Goal: Information Seeking & Learning: Learn about a topic

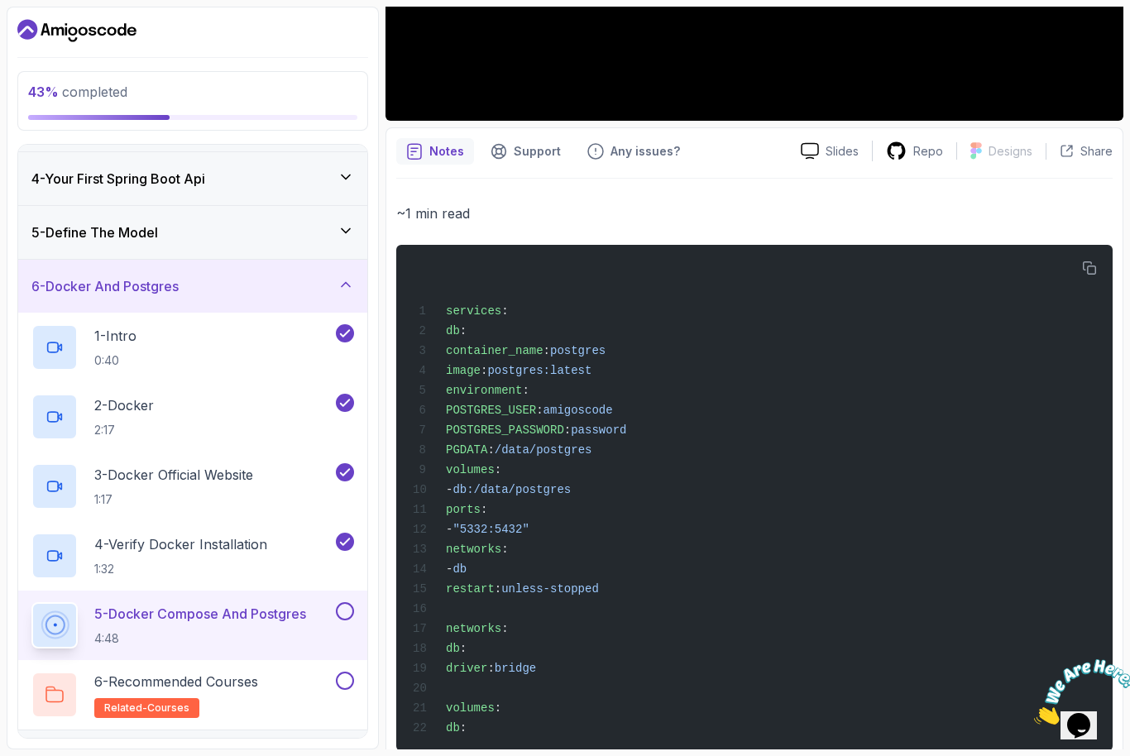
scroll to position [441, 0]
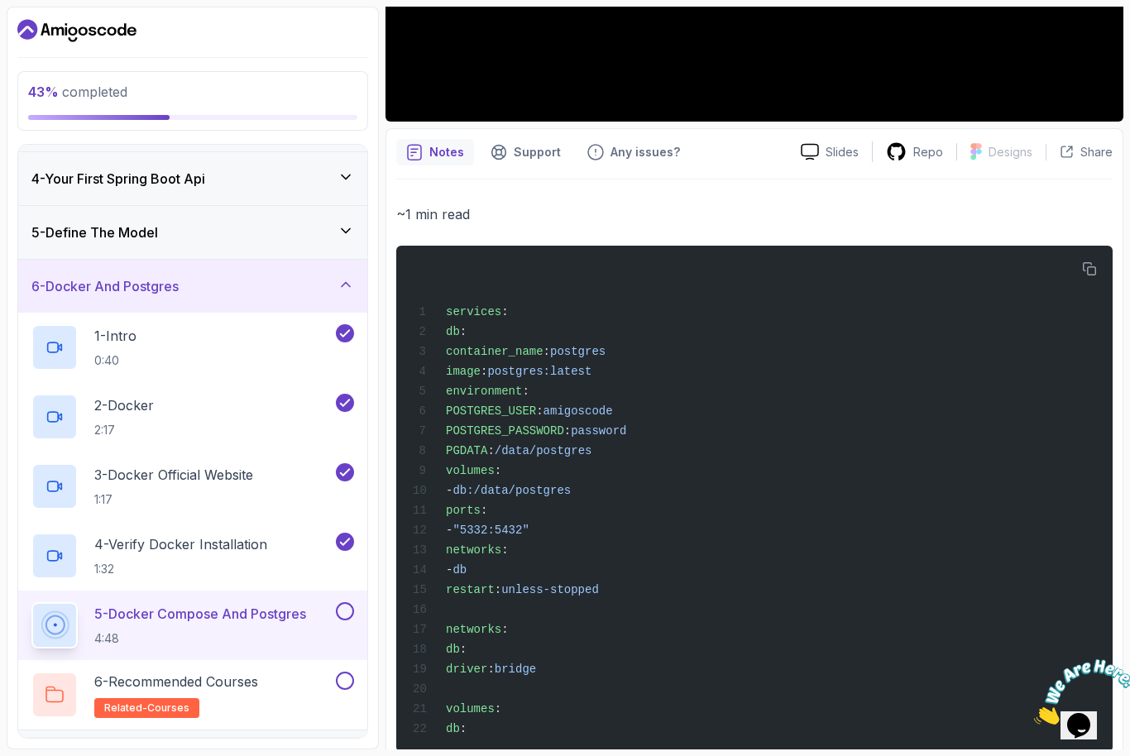
click at [1089, 275] on icon "button" at bounding box center [1090, 268] width 12 height 12
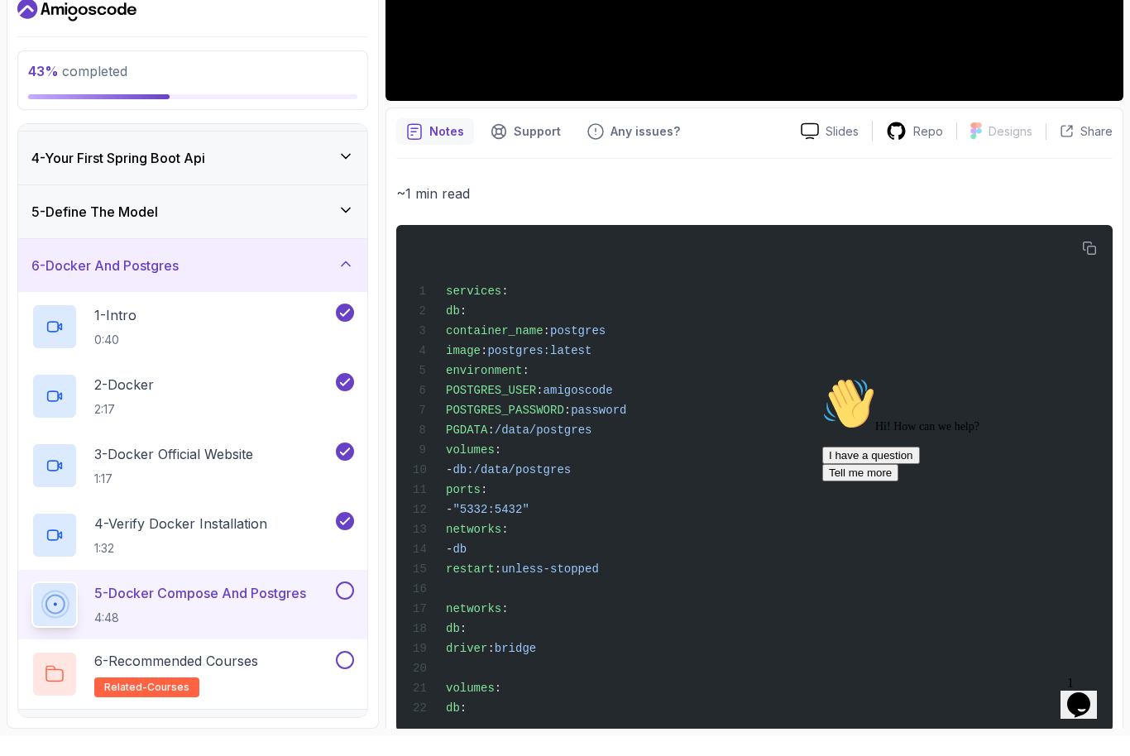
scroll to position [55, 0]
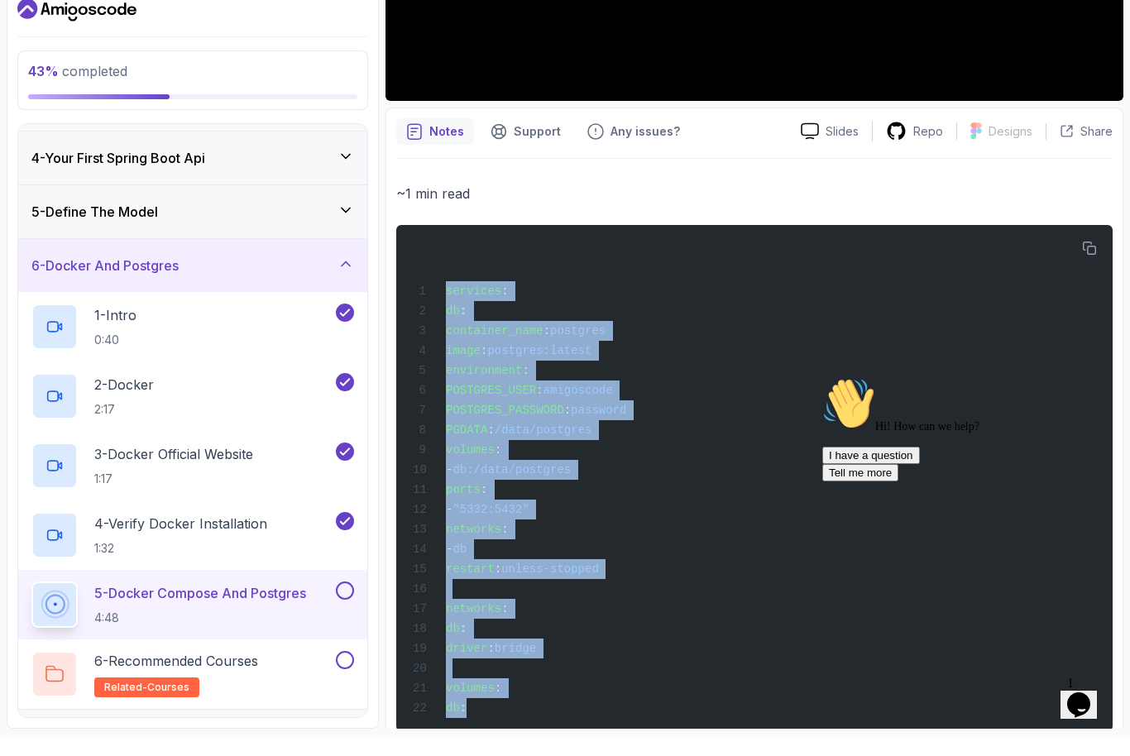
copy code "services : db : container_name : postgres image : postgres:latest environment :…"
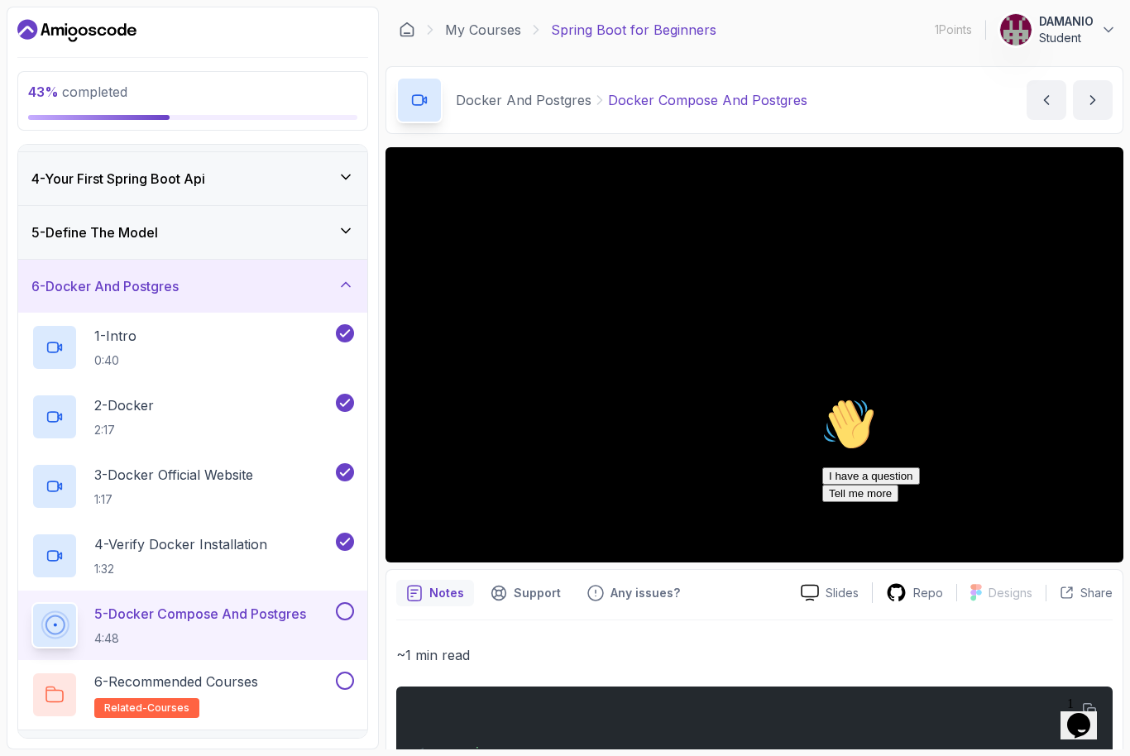
scroll to position [0, 0]
click at [1112, 488] on div "Hi! How can we help? I have a question Tell me more" at bounding box center [971, 450] width 298 height 104
click at [1089, 502] on div "Hi! How can we help? I have a question Tell me more" at bounding box center [971, 450] width 298 height 104
click at [1109, 489] on div "Hi! How can we help? I have a question Tell me more" at bounding box center [971, 450] width 298 height 104
click at [1107, 488] on div "Hi! How can we help? I have a question Tell me more" at bounding box center [971, 450] width 298 height 104
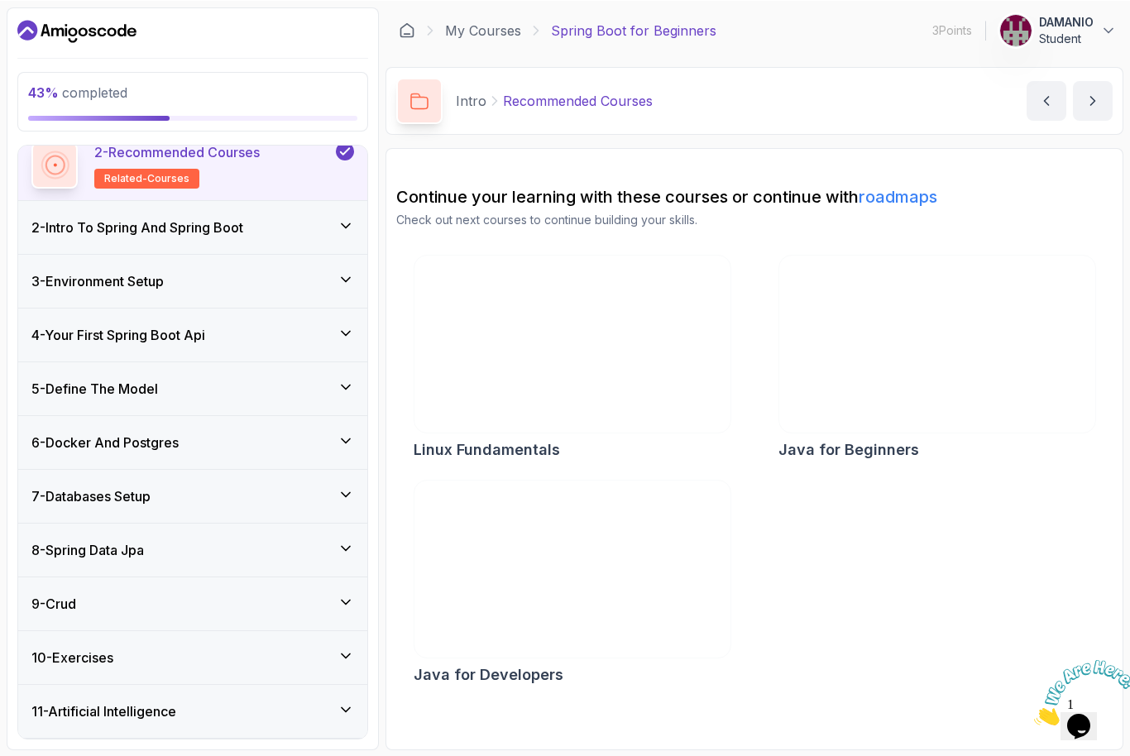
scroll to position [136, 0]
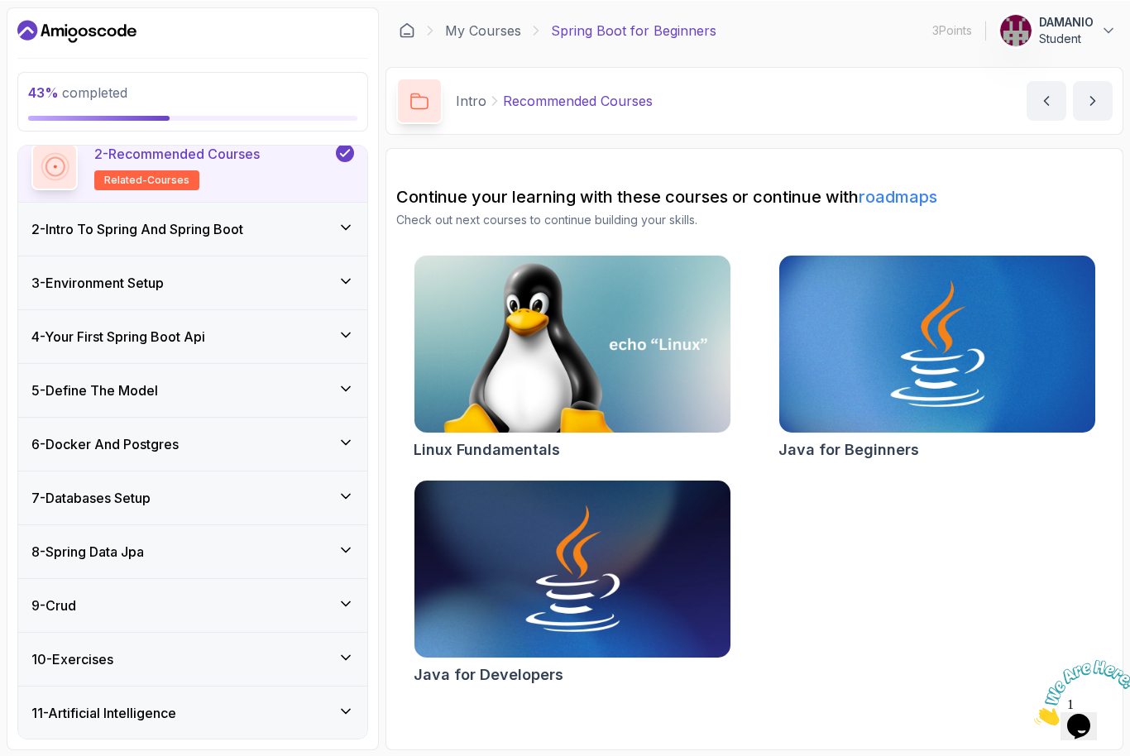
click at [263, 346] on div "4 - Your First Spring Boot Api" at bounding box center [192, 336] width 323 height 20
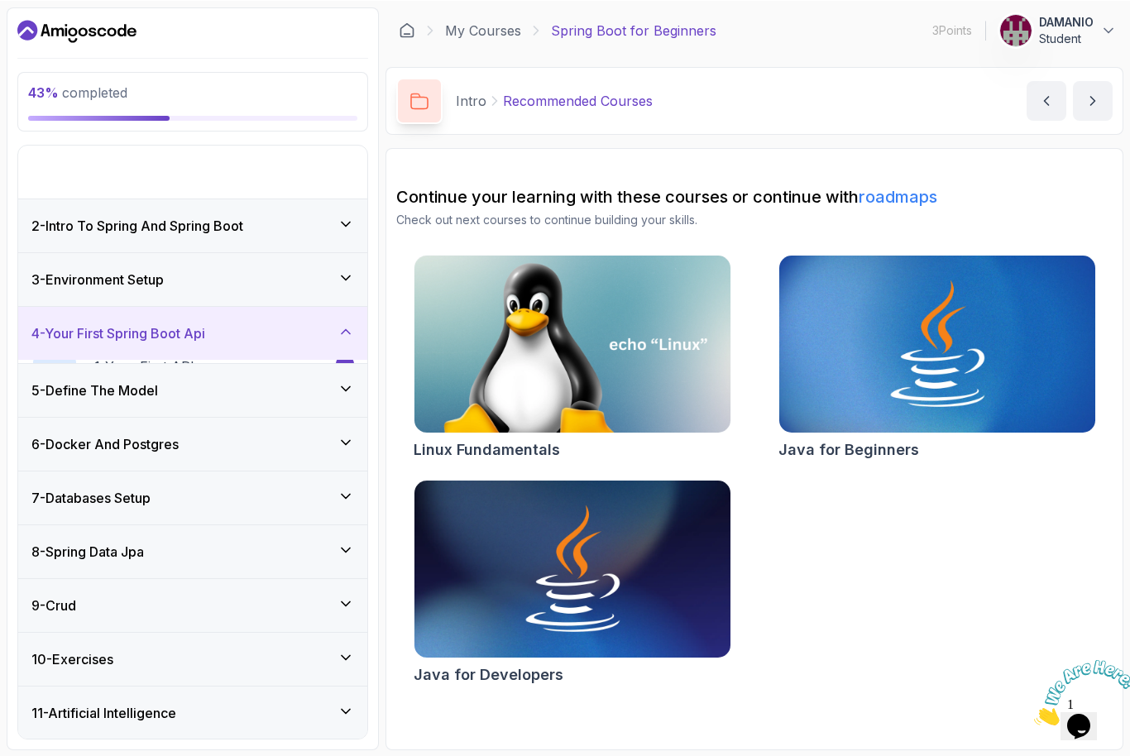
scroll to position [0, 0]
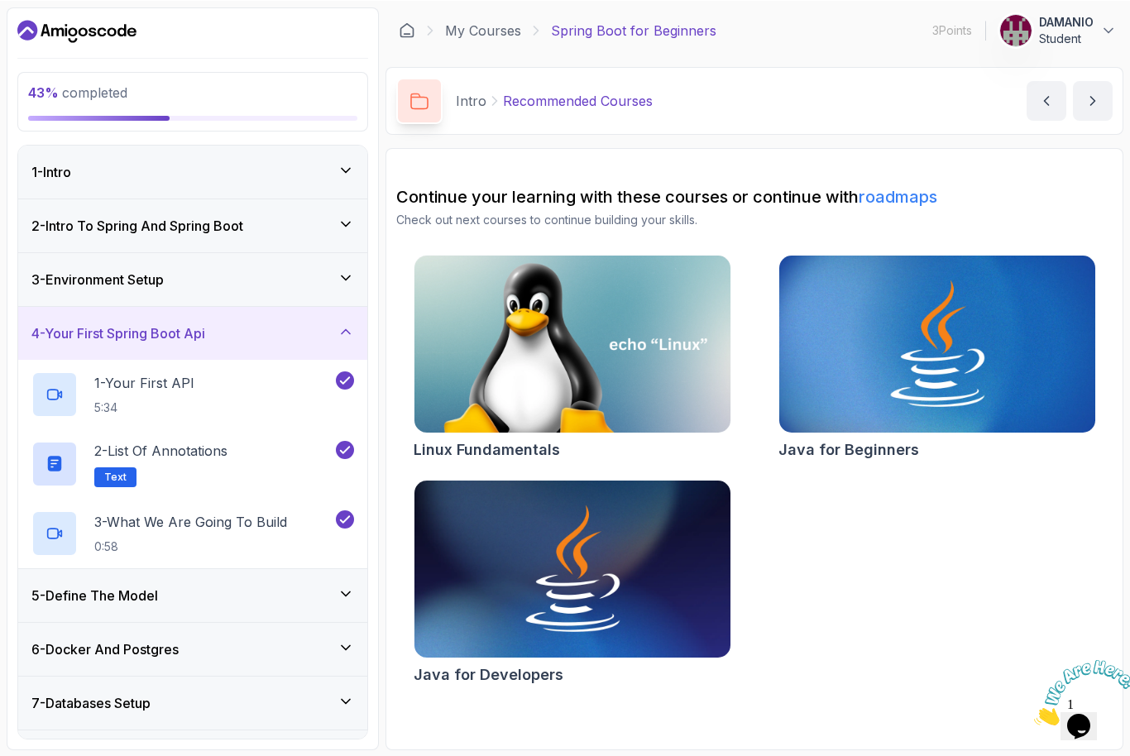
click at [257, 596] on div "5 - Define The Model" at bounding box center [192, 595] width 323 height 20
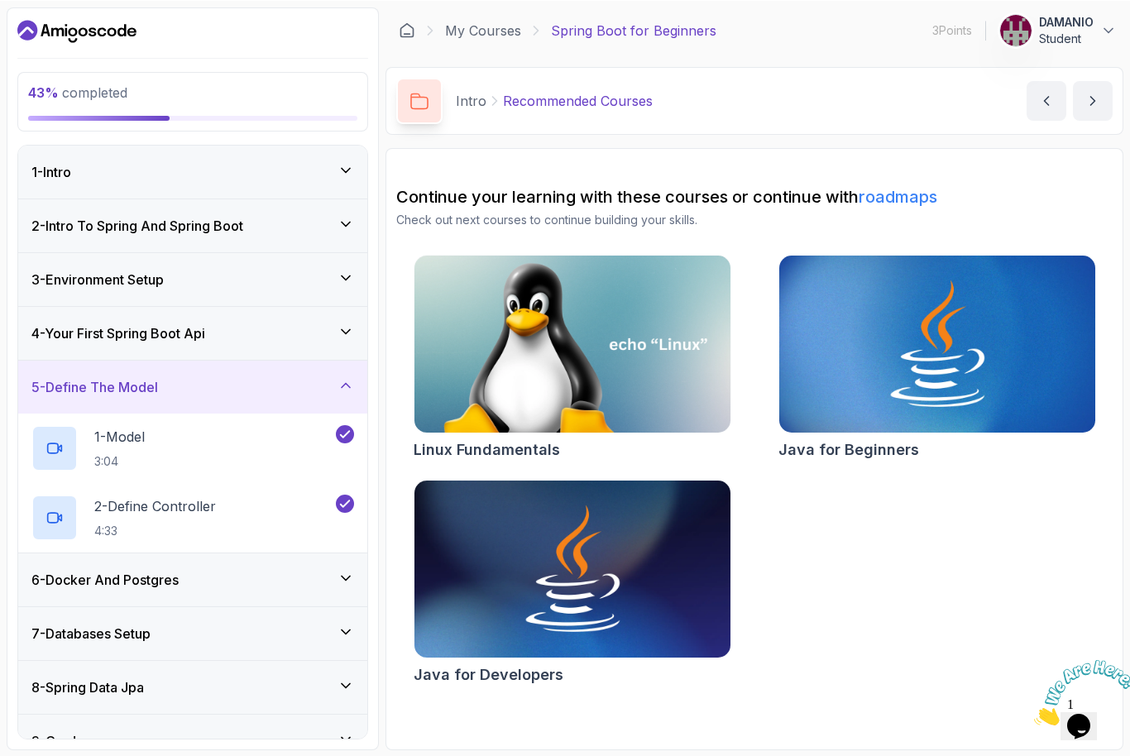
click at [296, 596] on div "6 - Docker And Postgres" at bounding box center [192, 579] width 349 height 53
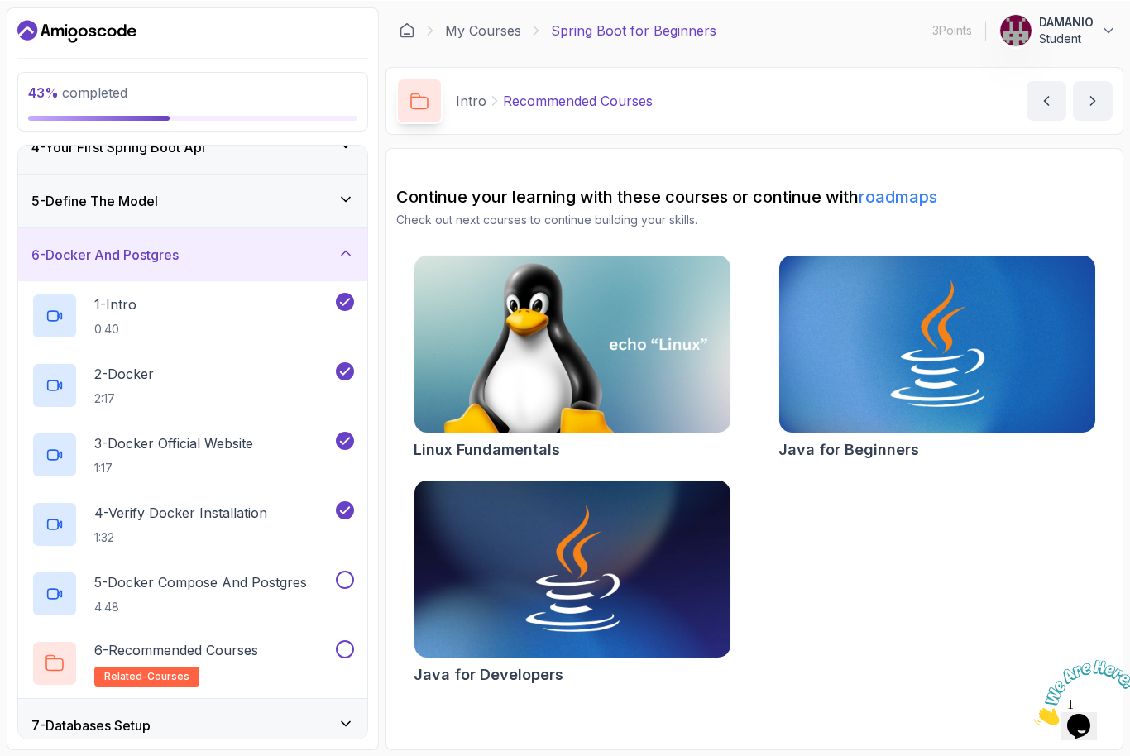
scroll to position [329, 0]
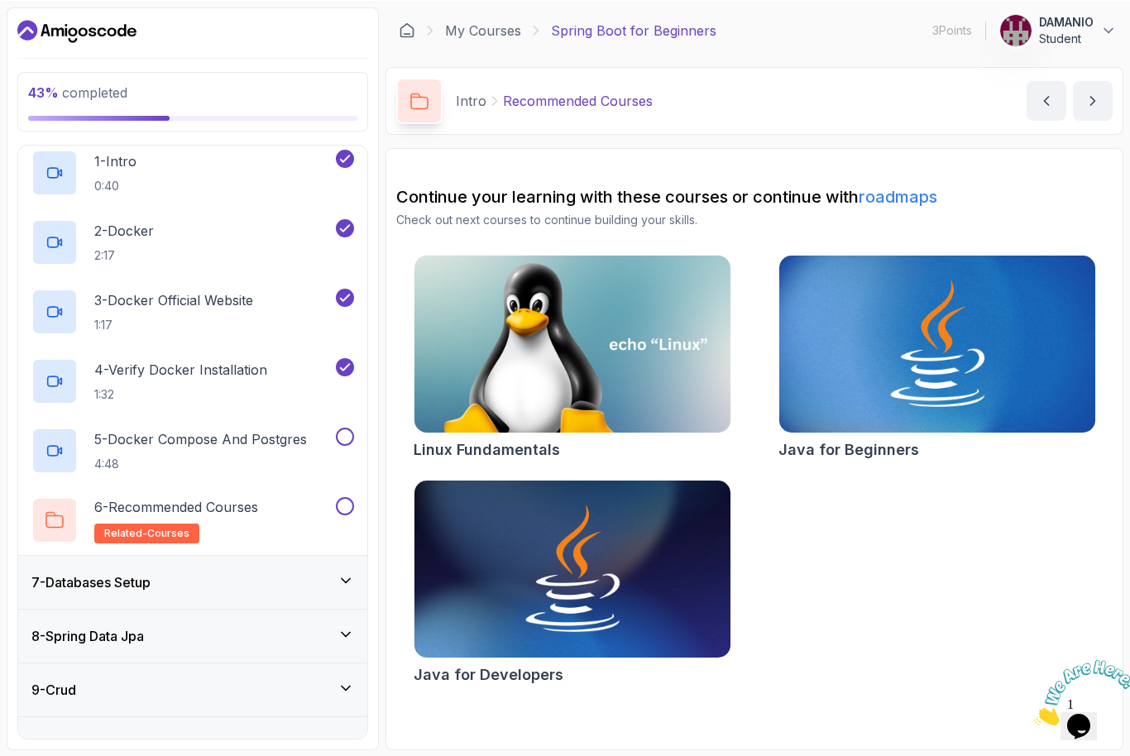
click at [223, 447] on p "5 - Docker Compose And Postgres" at bounding box center [200, 438] width 213 height 20
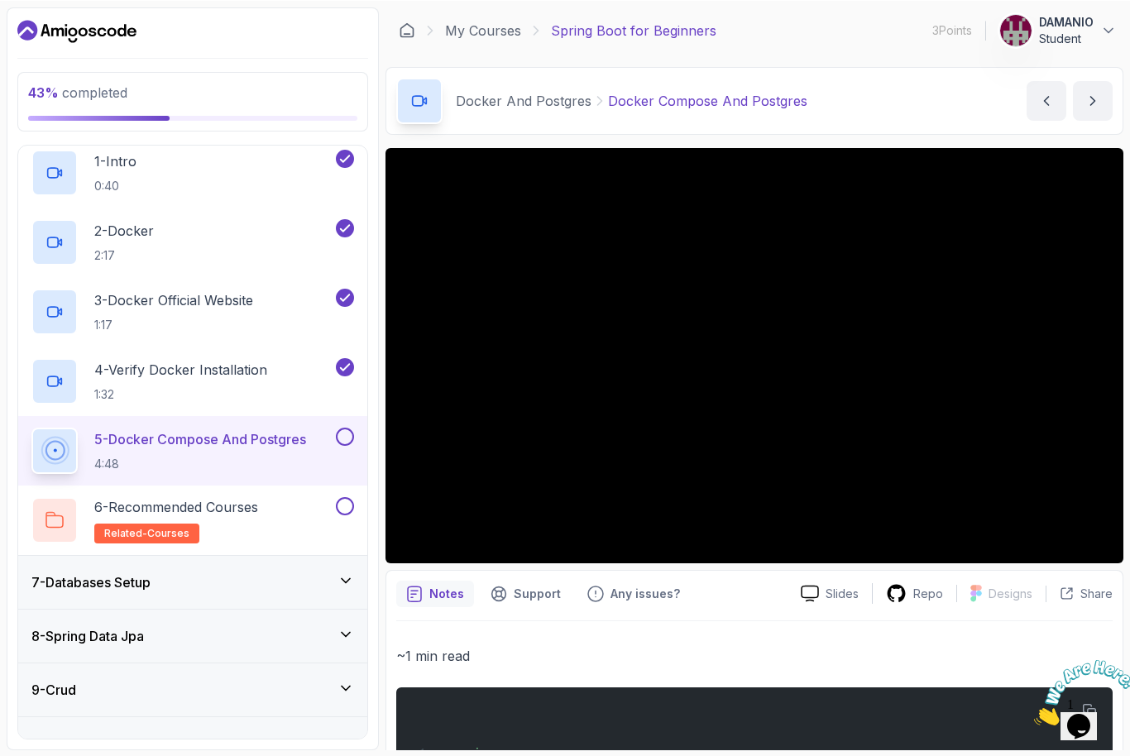
click at [426, 566] on div "Slides Repo Designs Design not available Share Notes Support Any issues? Slides…" at bounding box center [754, 686] width 738 height 1079
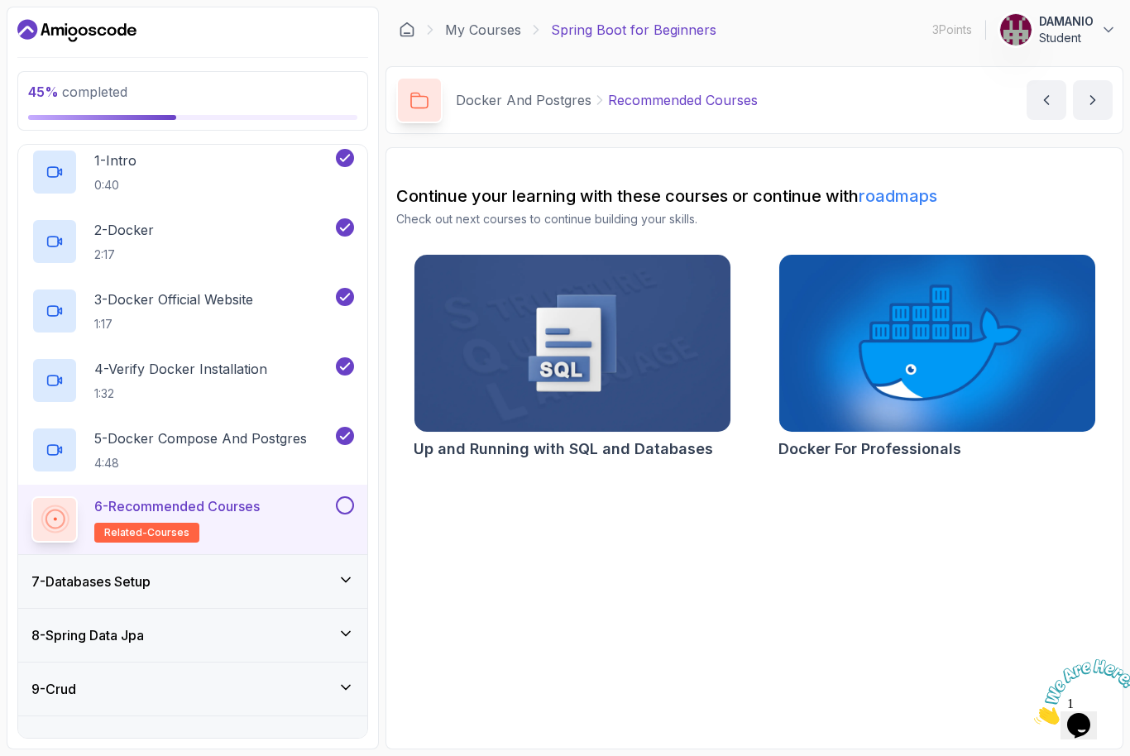
click at [338, 526] on button "6 - Recommended Courses related-courses" at bounding box center [192, 519] width 323 height 46
click at [354, 495] on div "6 - Recommended Courses related-courses" at bounding box center [192, 519] width 349 height 69
click at [347, 514] on button at bounding box center [345, 505] width 18 height 18
click at [354, 573] on div "7 - Databases Setup" at bounding box center [192, 581] width 349 height 53
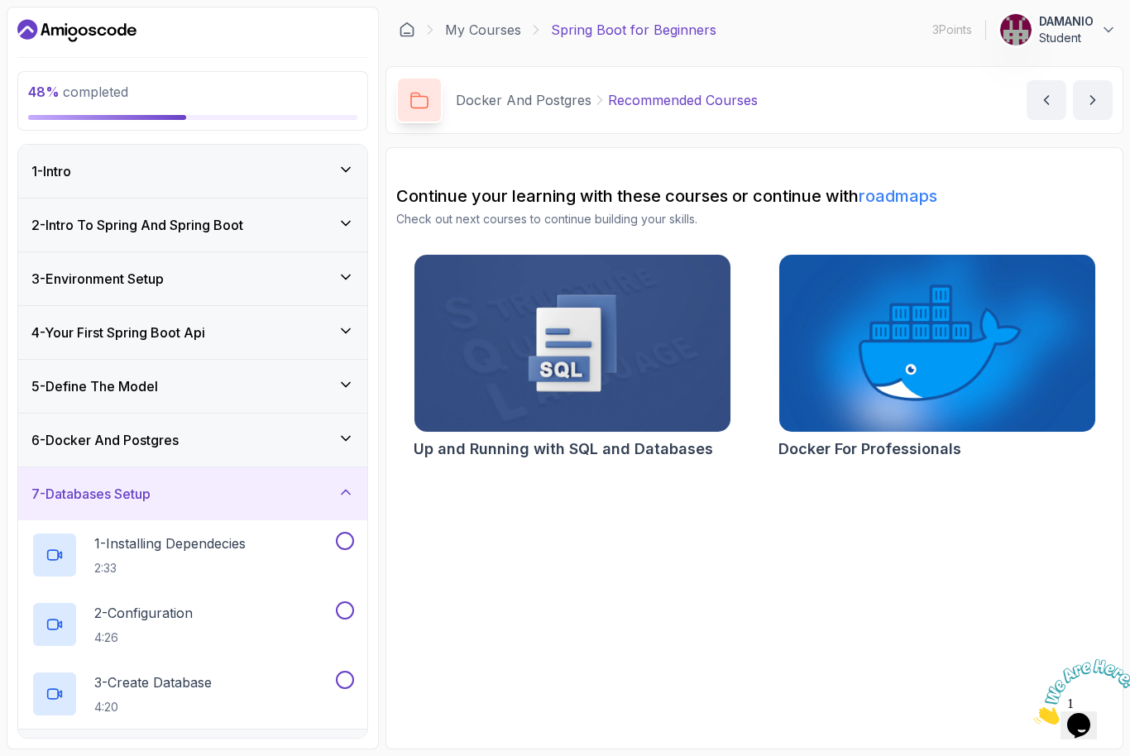
click at [246, 558] on h2 "1 - Installing Dependecies 2:33" at bounding box center [169, 555] width 151 height 43
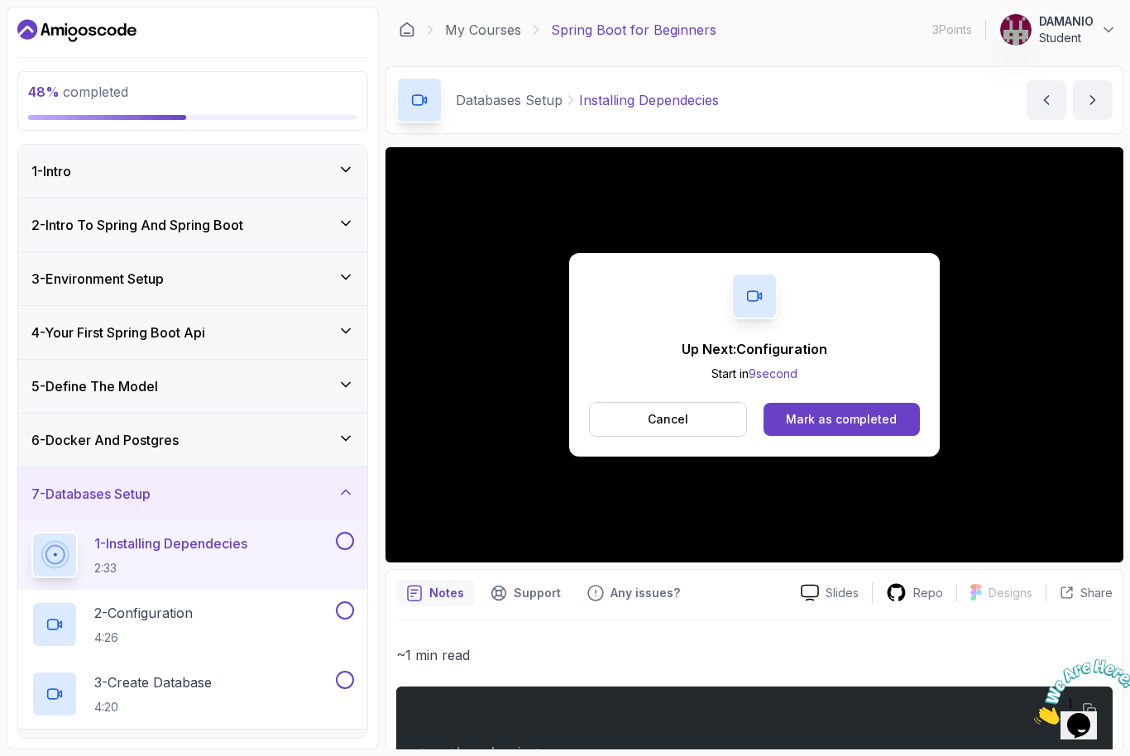
click at [227, 616] on div "2 - Configuration 4:26" at bounding box center [181, 624] width 301 height 46
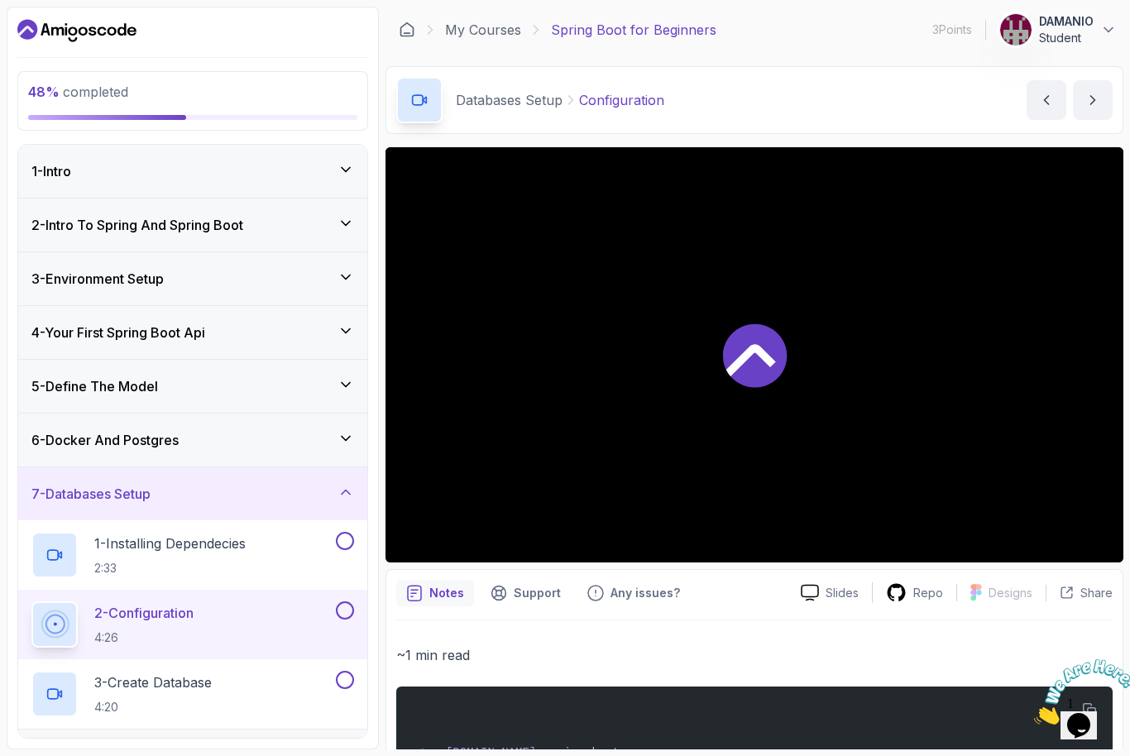
click at [350, 547] on button at bounding box center [345, 541] width 18 height 18
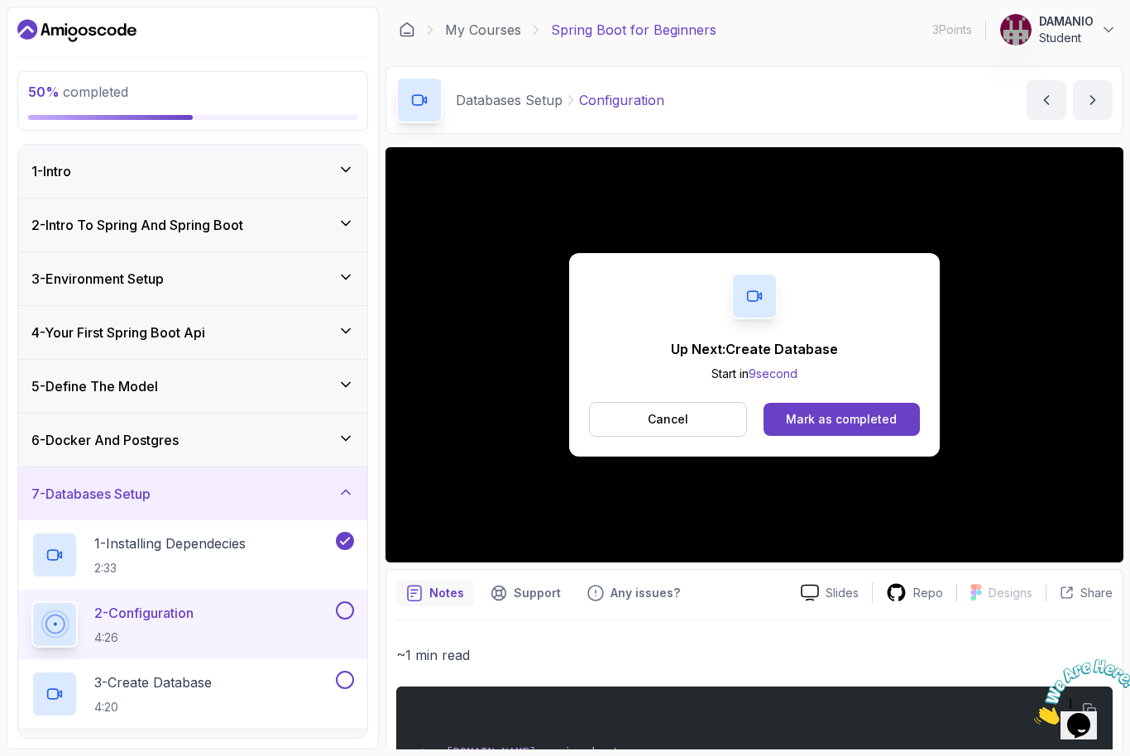
click at [332, 617] on div "2 - Configuration 4:26" at bounding box center [181, 624] width 301 height 46
click at [821, 433] on button "Mark as completed" at bounding box center [841, 419] width 156 height 33
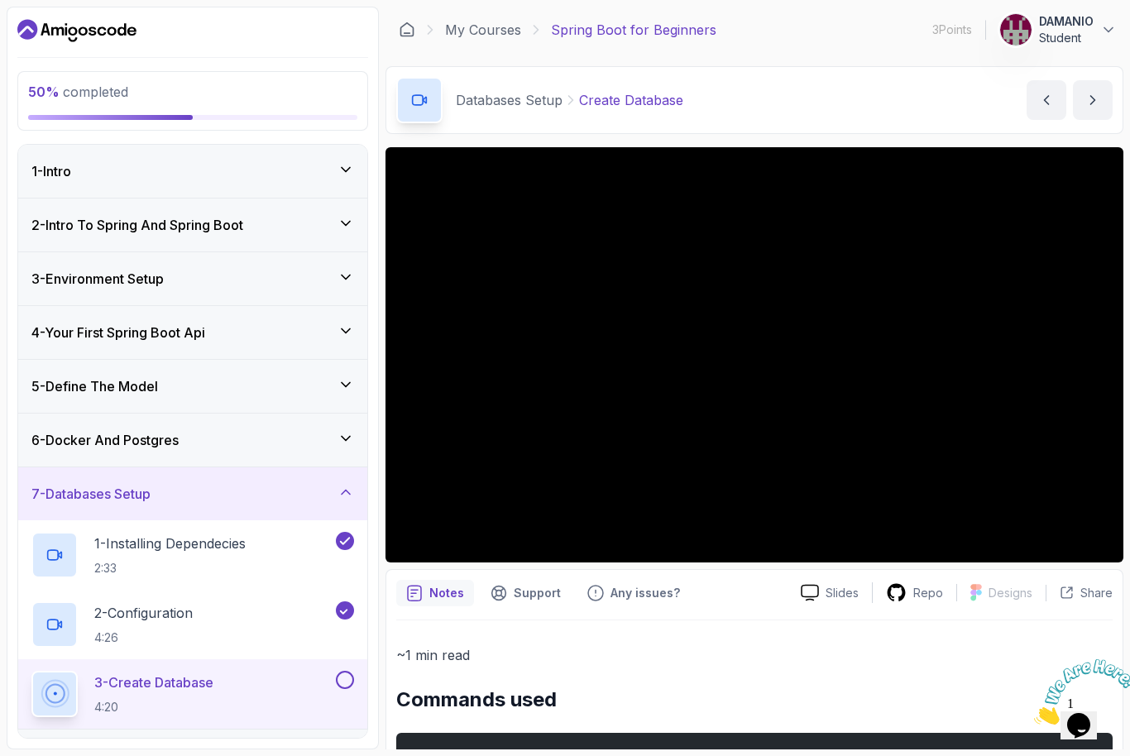
click at [352, 605] on icon at bounding box center [344, 610] width 15 height 17
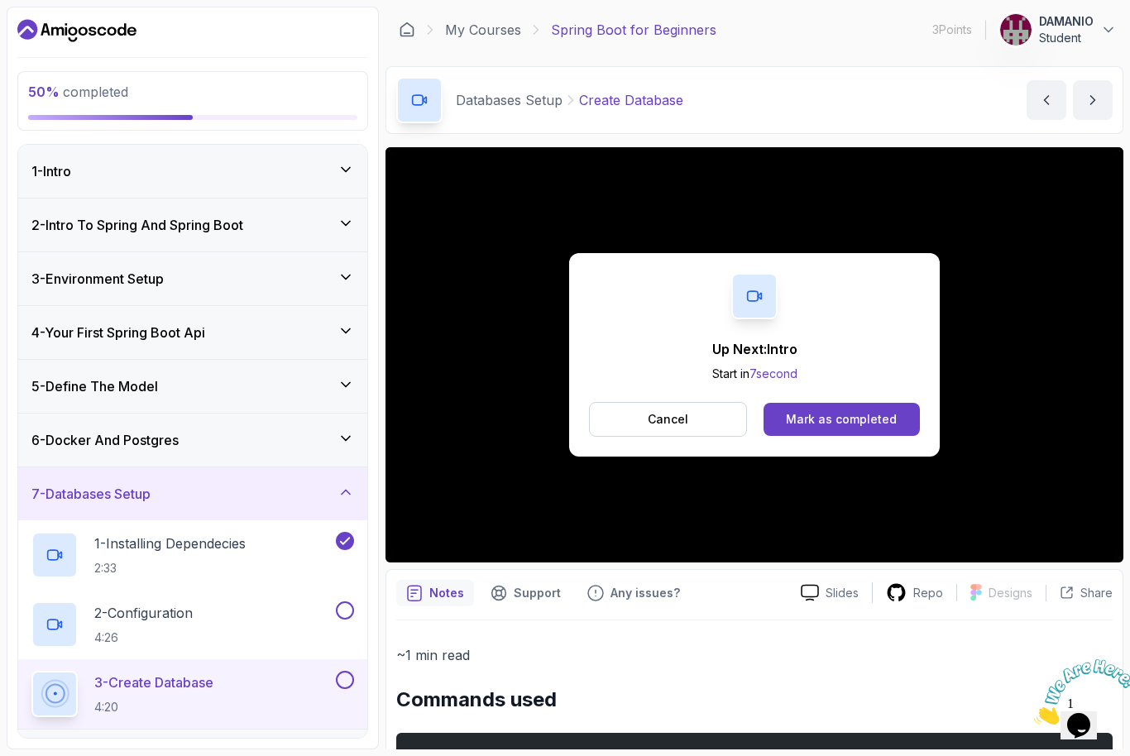
click at [830, 425] on div "Mark as completed" at bounding box center [841, 419] width 111 height 17
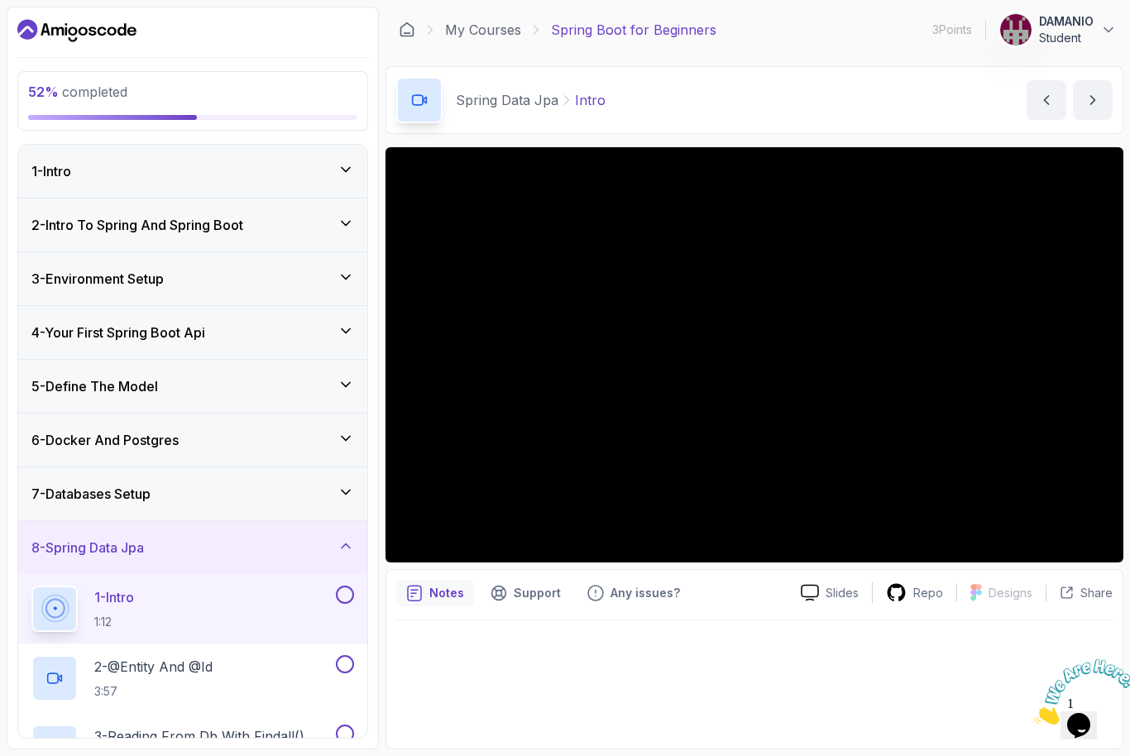
click at [250, 503] on div "7 - Databases Setup" at bounding box center [192, 494] width 323 height 20
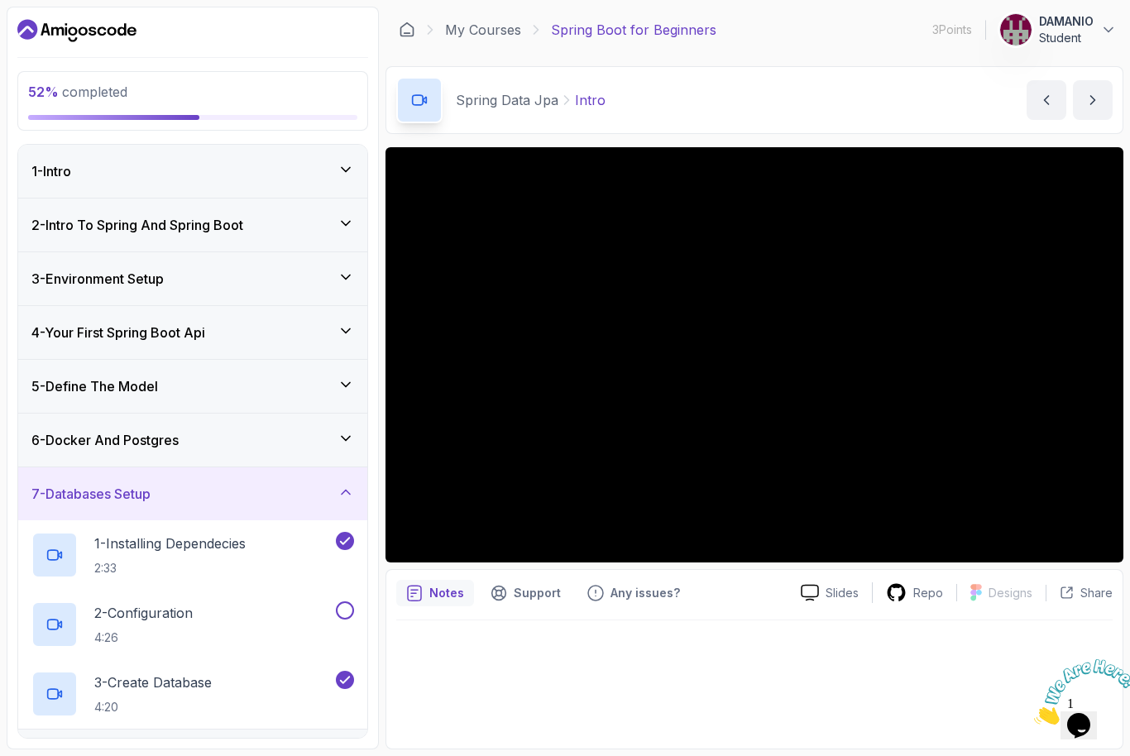
click at [351, 601] on div at bounding box center [344, 610] width 22 height 18
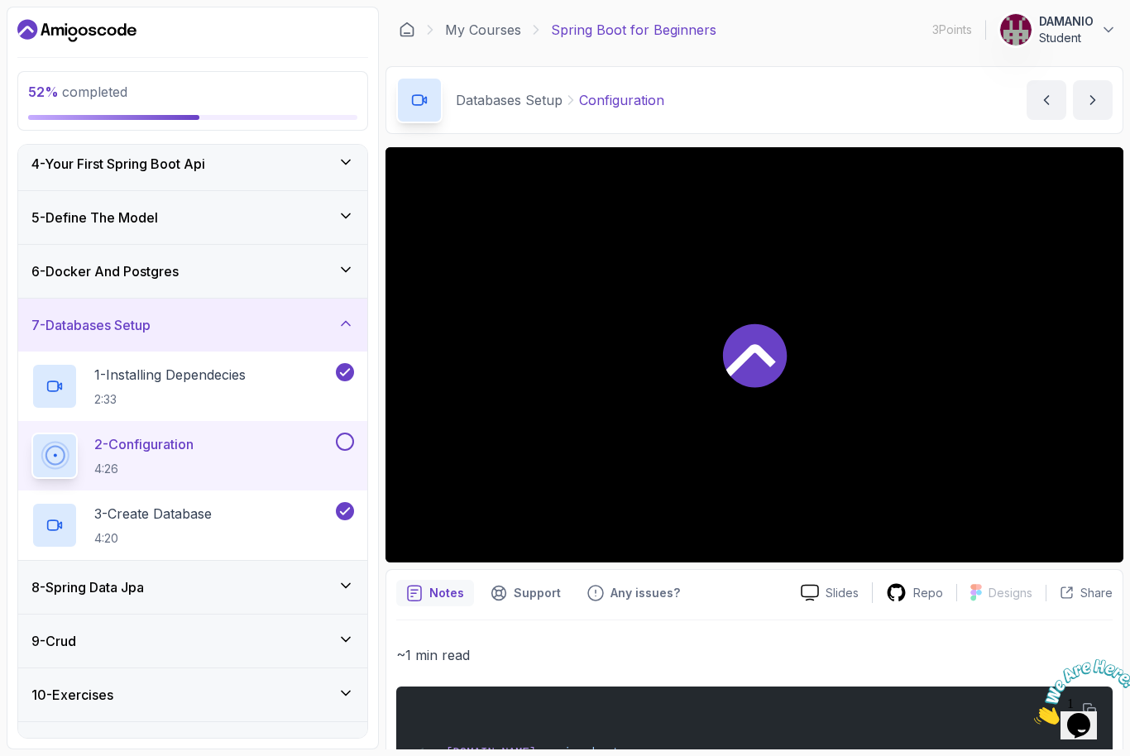
scroll to position [179, 0]
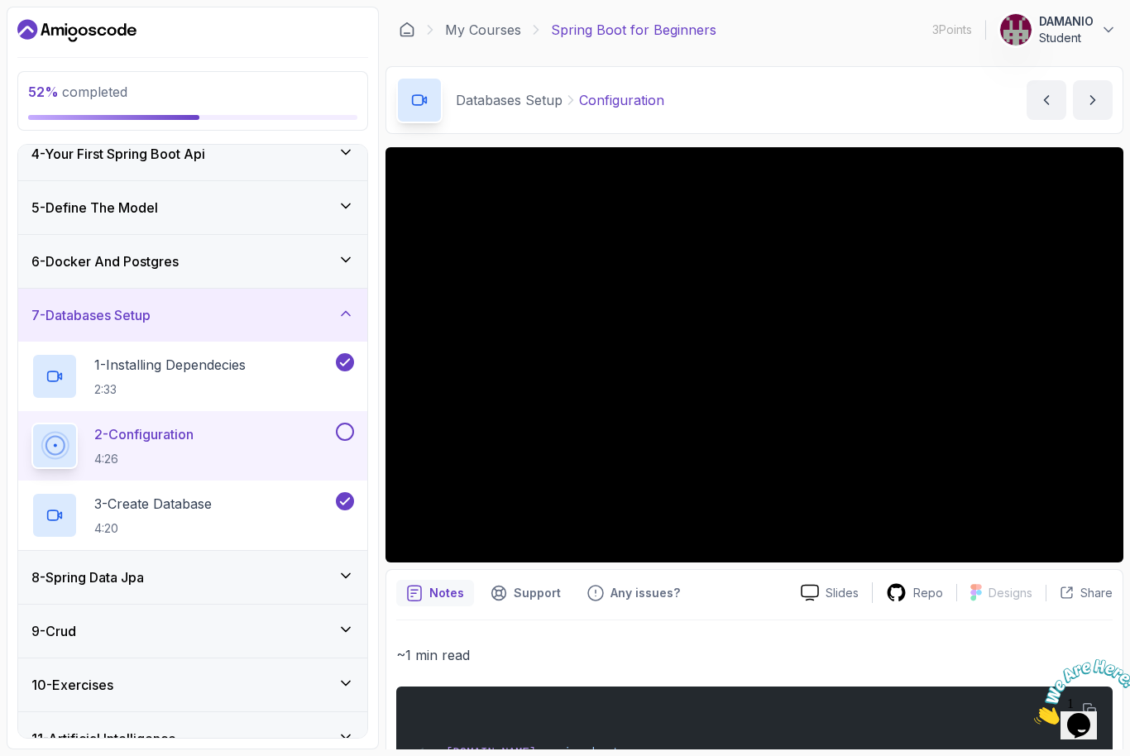
click at [341, 433] on button at bounding box center [345, 432] width 18 height 18
click at [352, 431] on button at bounding box center [345, 432] width 18 height 18
click at [352, 435] on button at bounding box center [345, 432] width 18 height 18
click at [280, 586] on div "8 - Spring Data Jpa" at bounding box center [192, 577] width 323 height 20
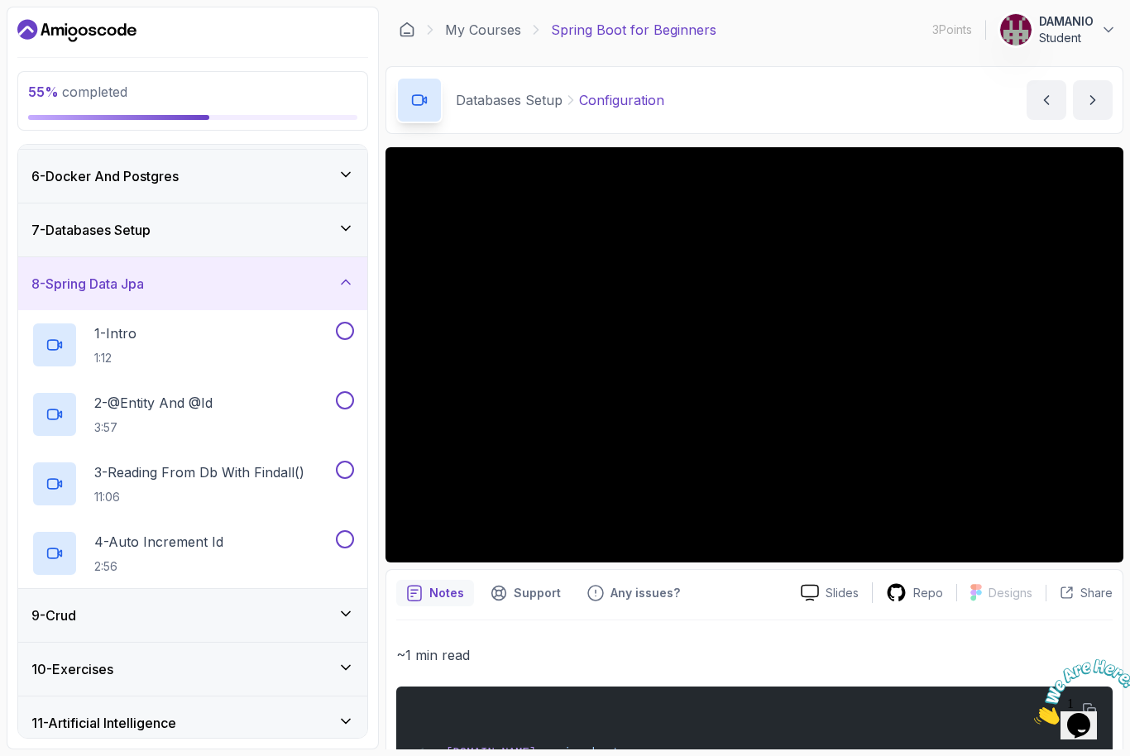
scroll to position [172, 0]
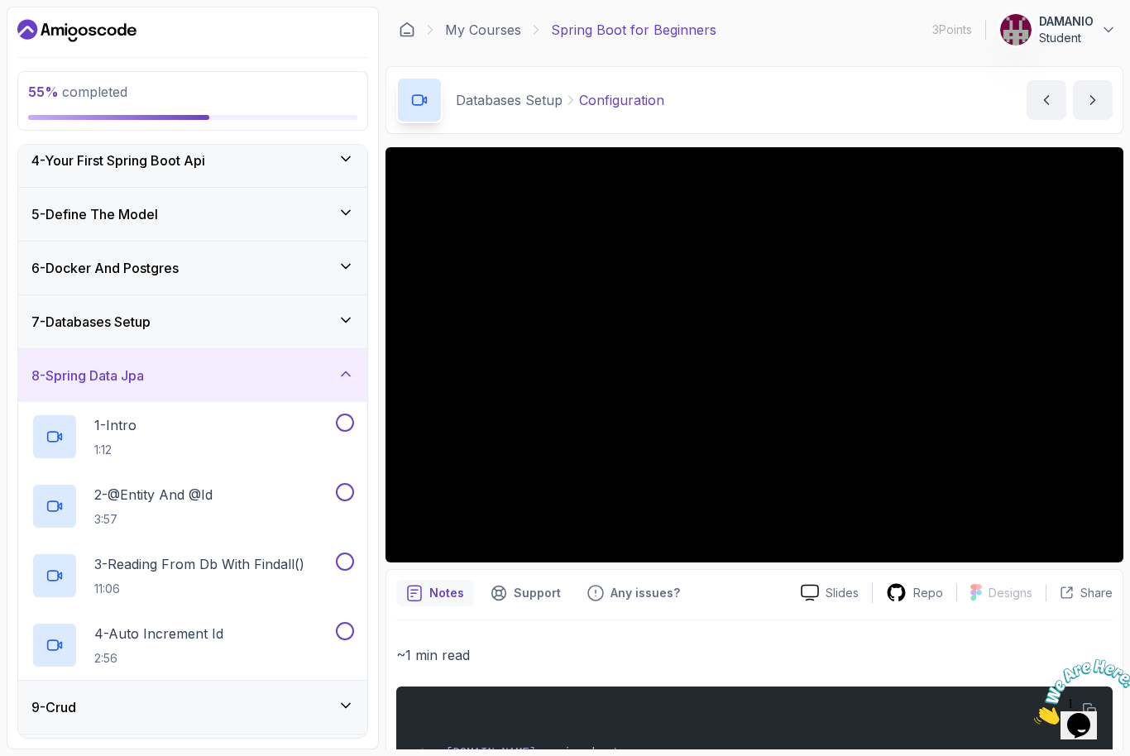
click at [279, 452] on div "1 - Intro 1:12" at bounding box center [181, 437] width 301 height 46
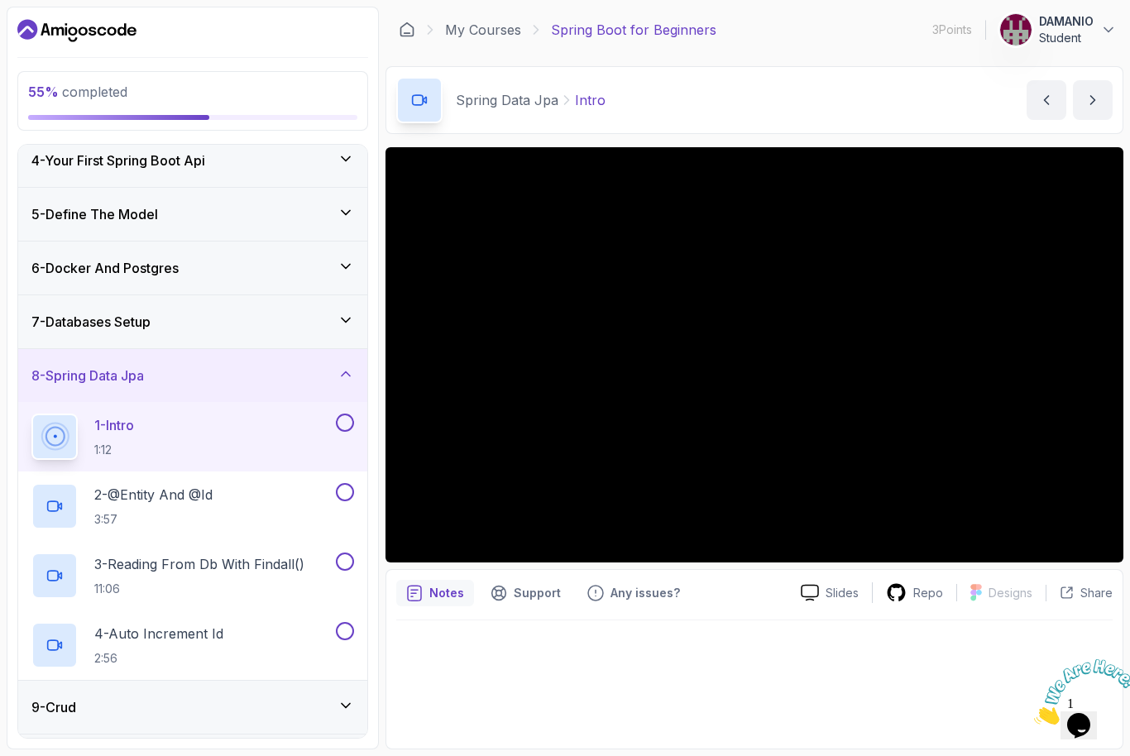
click at [345, 335] on div "7 - Databases Setup" at bounding box center [192, 321] width 349 height 53
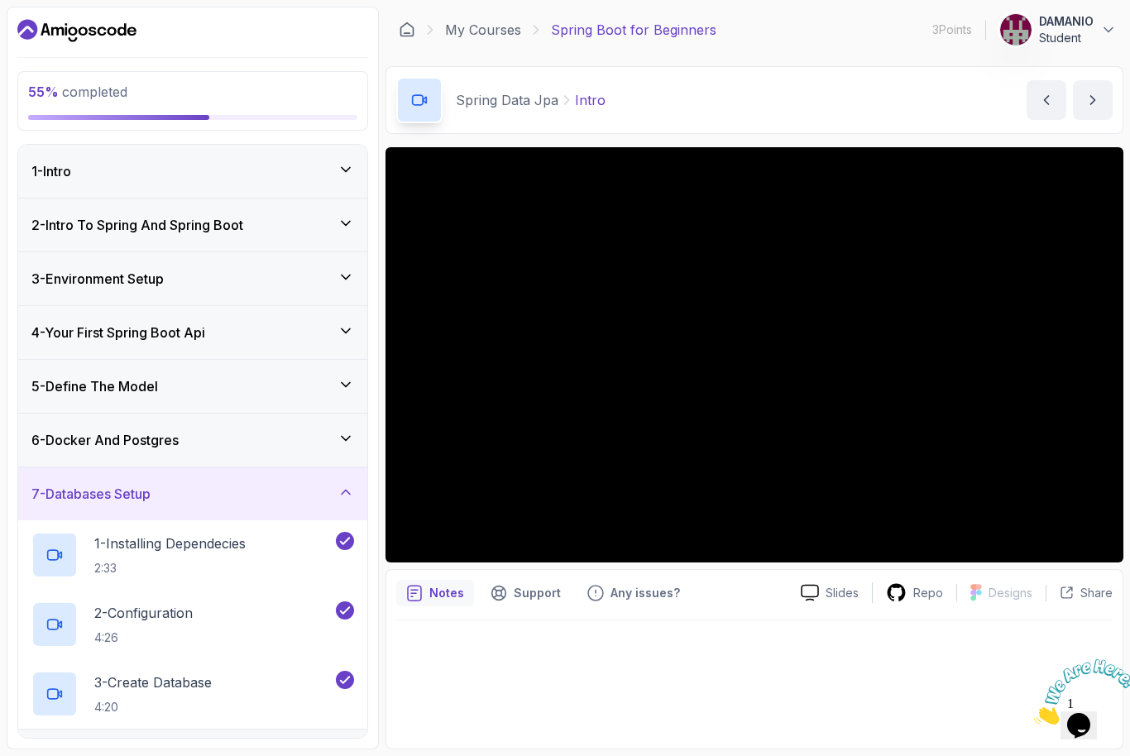
click at [302, 481] on div "7 - Databases Setup" at bounding box center [192, 493] width 349 height 53
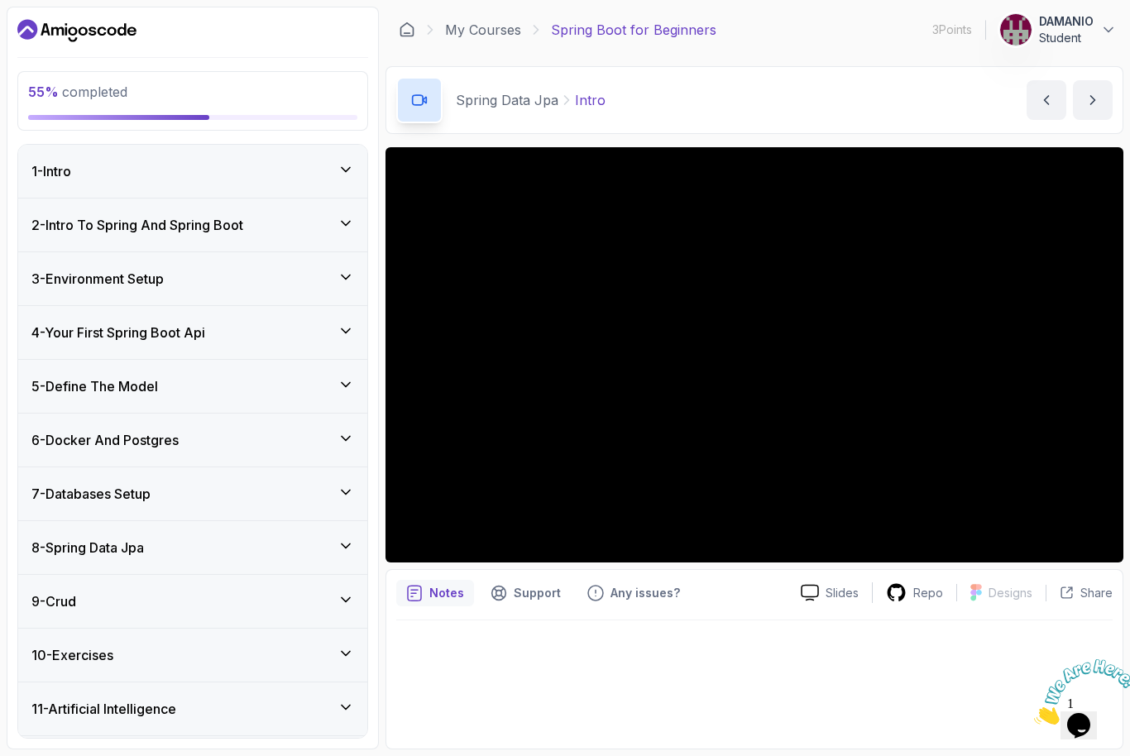
click at [223, 535] on div "8 - Spring Data Jpa" at bounding box center [192, 547] width 349 height 53
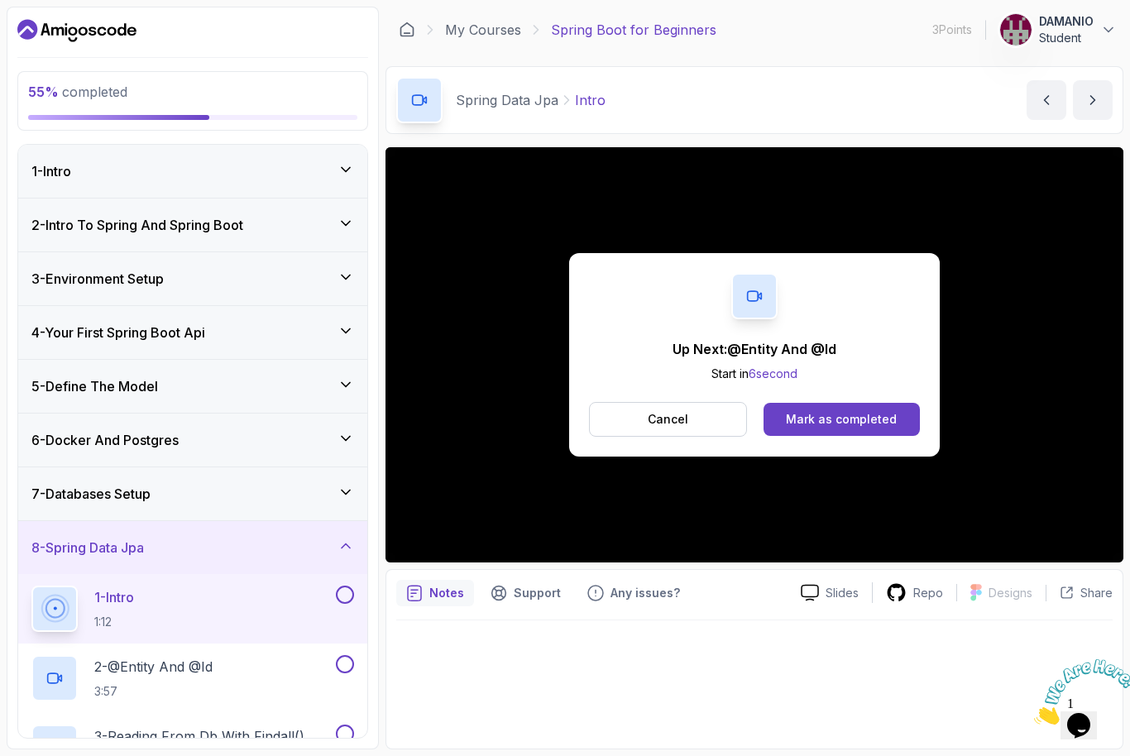
click at [851, 395] on div "Up Next: @Entity And @Id Start in 6 second Cancel Mark as completed" at bounding box center [754, 354] width 371 height 203
click at [849, 409] on button "Mark as completed" at bounding box center [841, 419] width 156 height 33
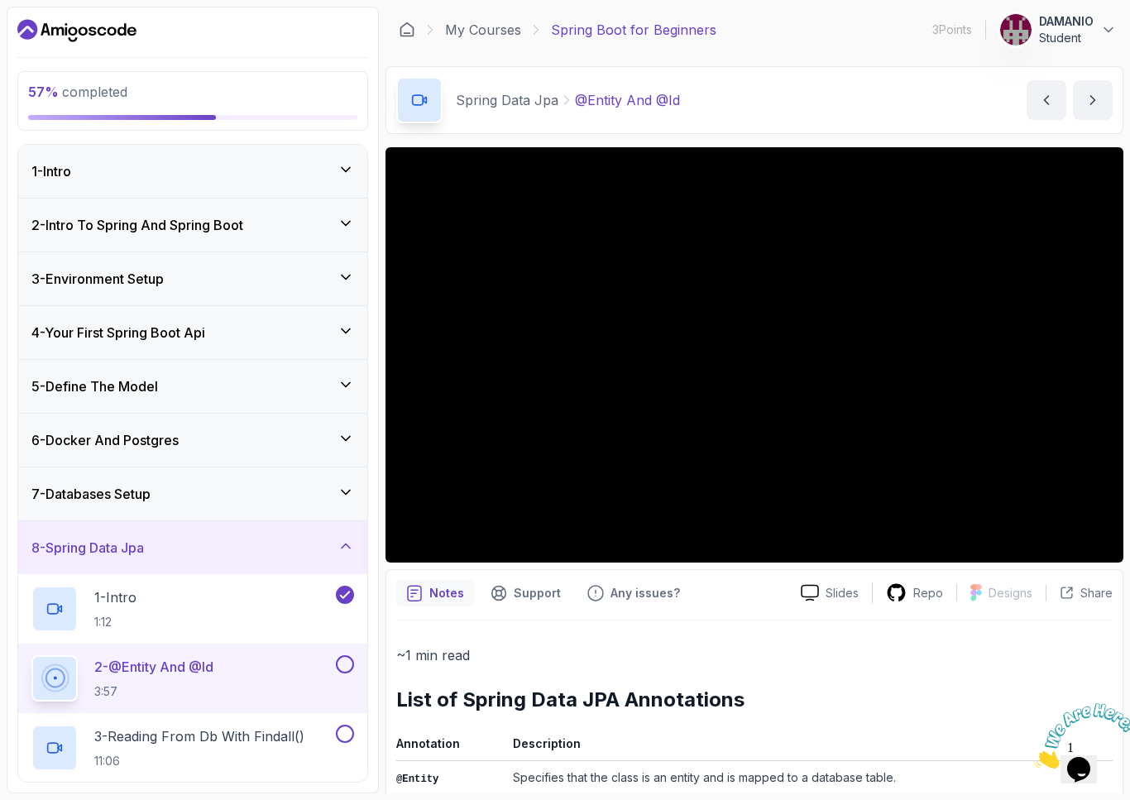
click at [27, 755] on html "57 % completed 1 - Intro 2 - Intro To Spring And Spring Boot 3 - Environment Se…" at bounding box center [565, 400] width 1130 height 800
click at [37, 755] on html "57 % completed 1 - Intro 2 - Intro To Spring And Spring Boot 3 - Environment Se…" at bounding box center [565, 400] width 1130 height 800
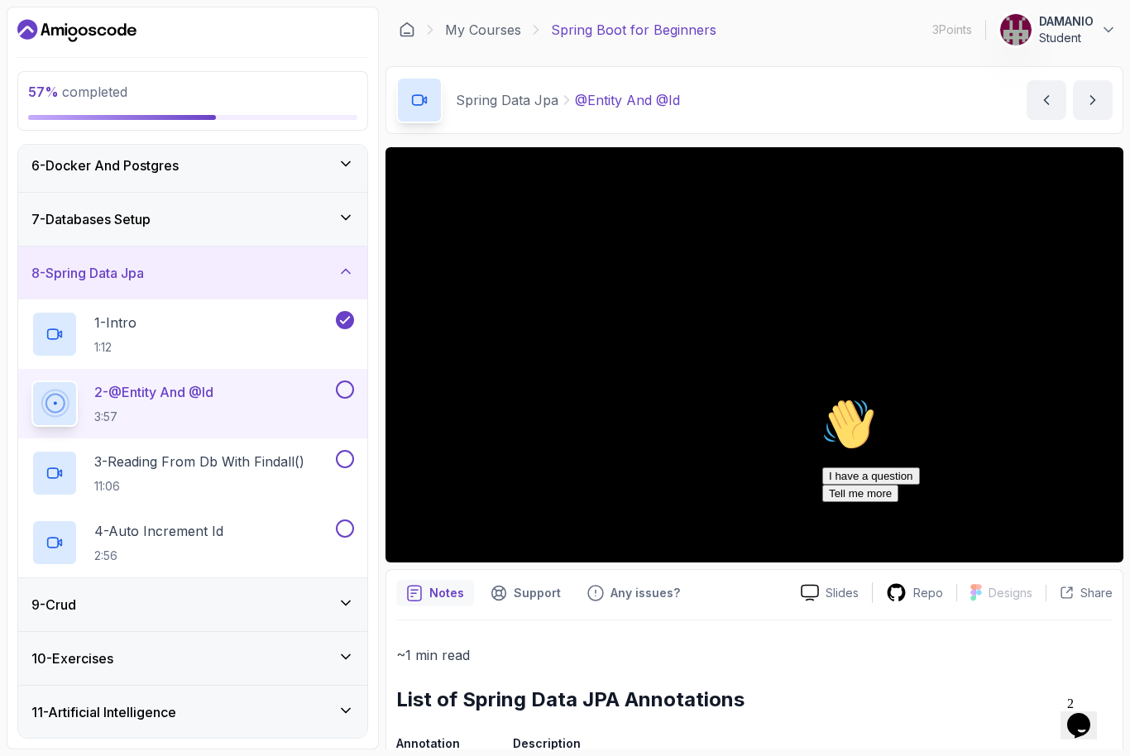
scroll to position [275, 0]
click at [344, 393] on button at bounding box center [345, 389] width 18 height 18
click at [242, 476] on h2 "3 - Reading From Db With Findall() 11:06" at bounding box center [199, 473] width 210 height 43
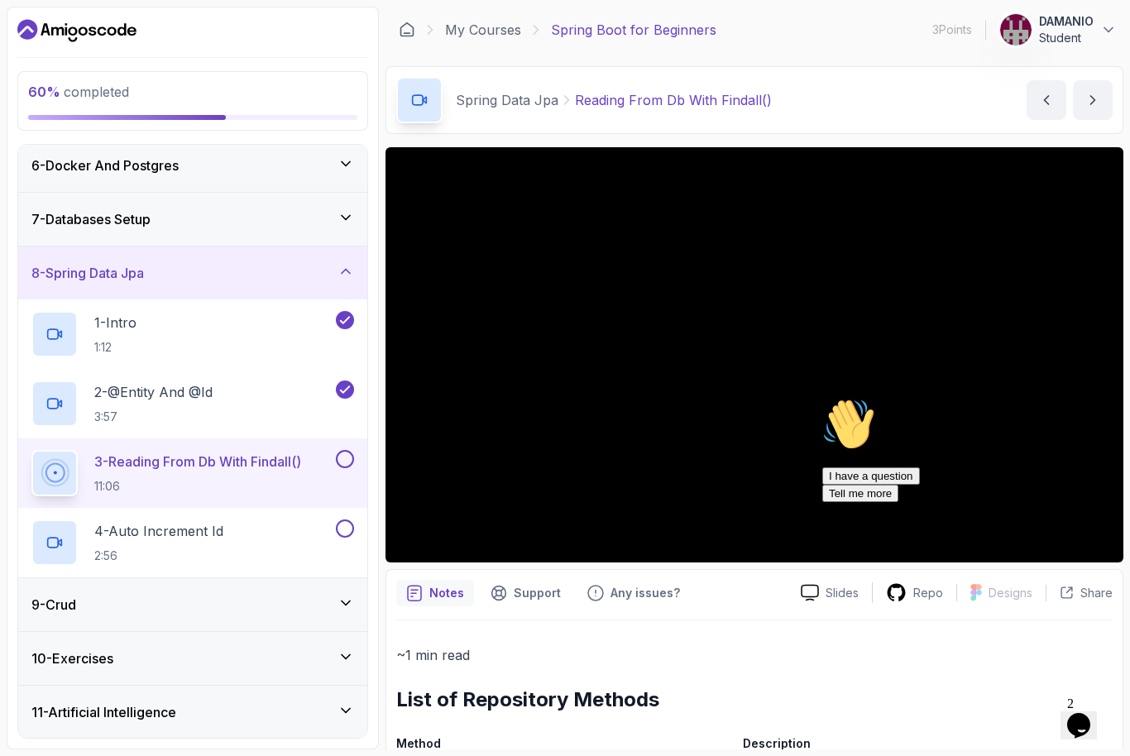
scroll to position [1, 0]
click at [1106, 494] on div "Hi! How can we help? I have a question Tell me more" at bounding box center [971, 450] width 298 height 104
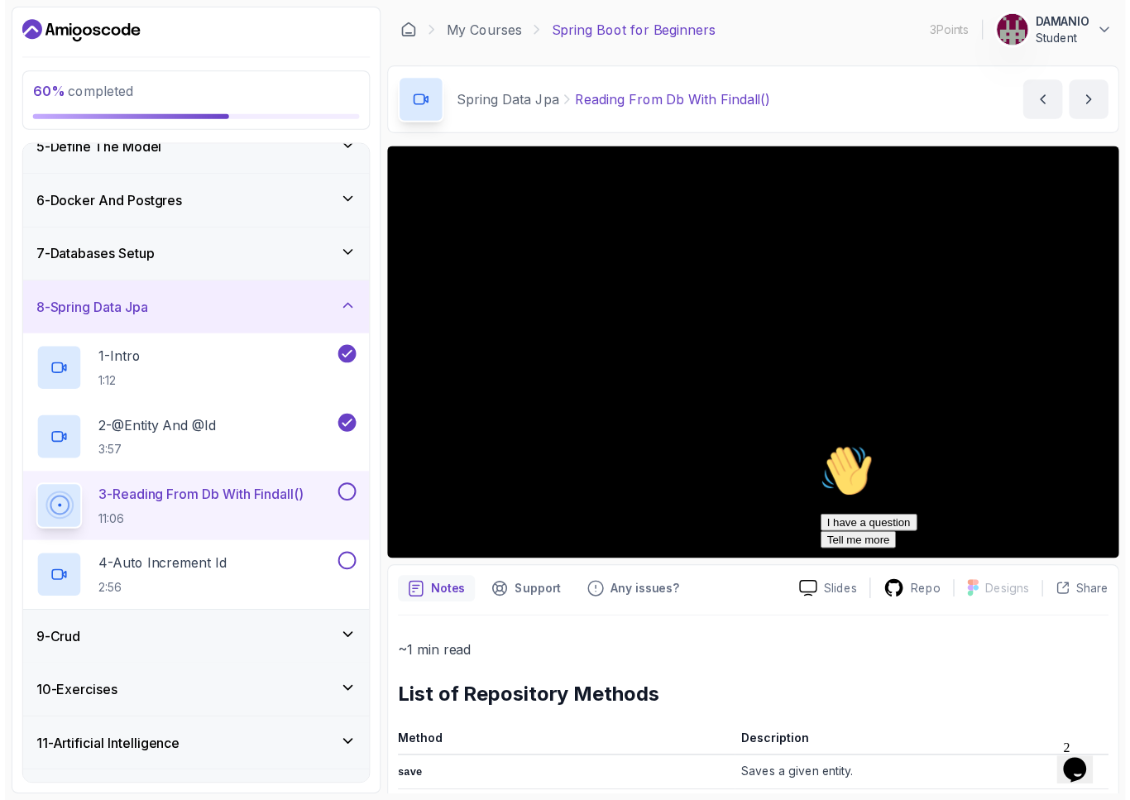
scroll to position [0, 0]
